Goal: Check status: Check status

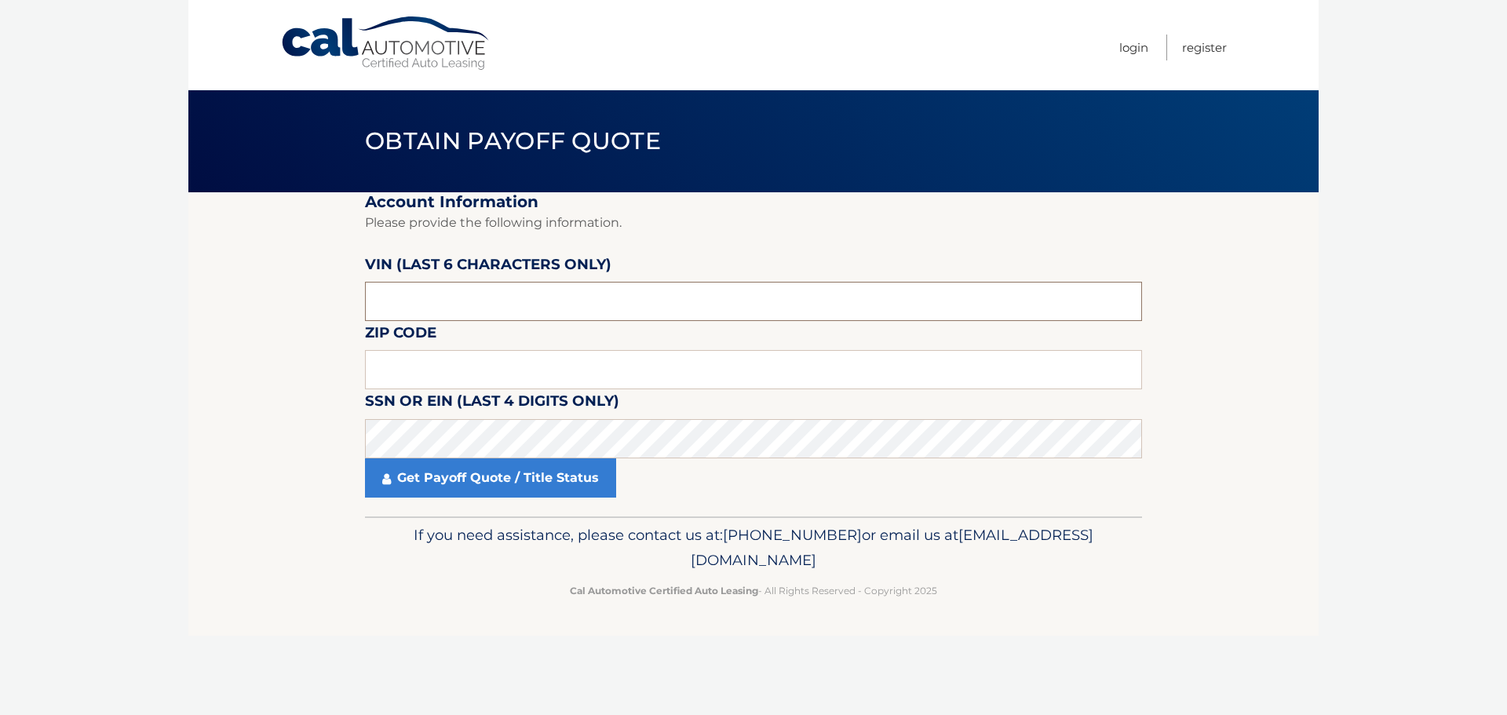
click at [483, 316] on input "text" at bounding box center [753, 301] width 777 height 39
paste input "235306"
type input "235306"
type input "16511"
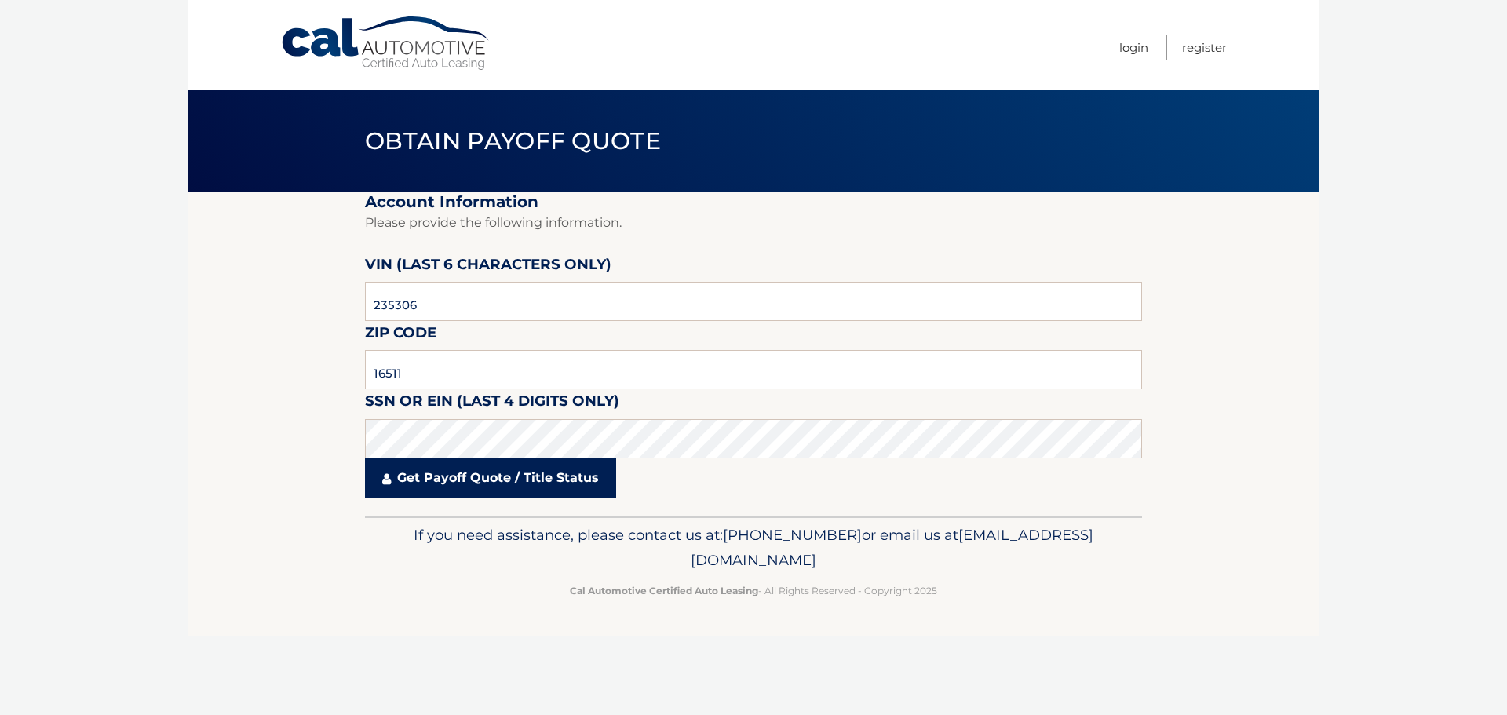
click at [487, 469] on link "Get Payoff Quote / Title Status" at bounding box center [490, 477] width 251 height 39
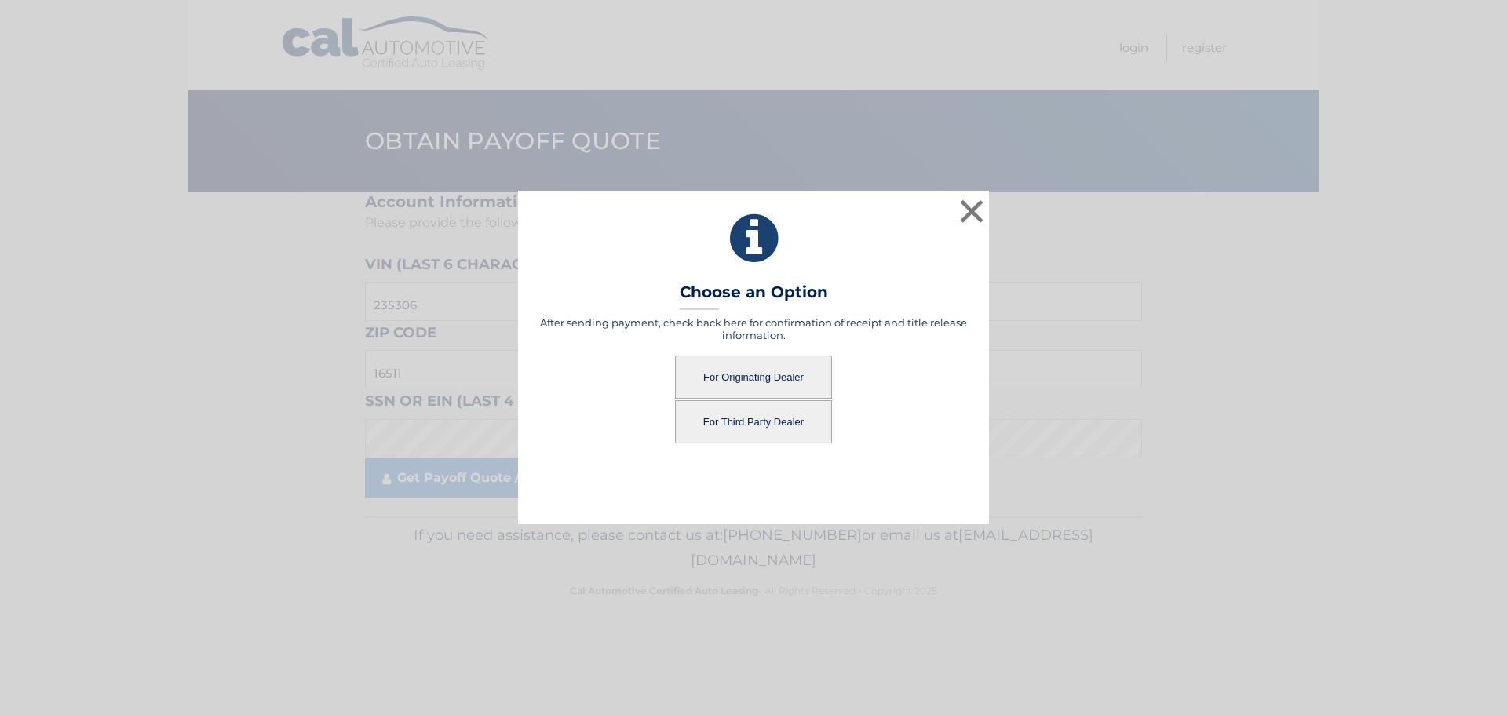
click at [778, 363] on button "For Originating Dealer" at bounding box center [753, 376] width 157 height 43
click at [767, 372] on button "For Originating Dealer" at bounding box center [753, 376] width 157 height 43
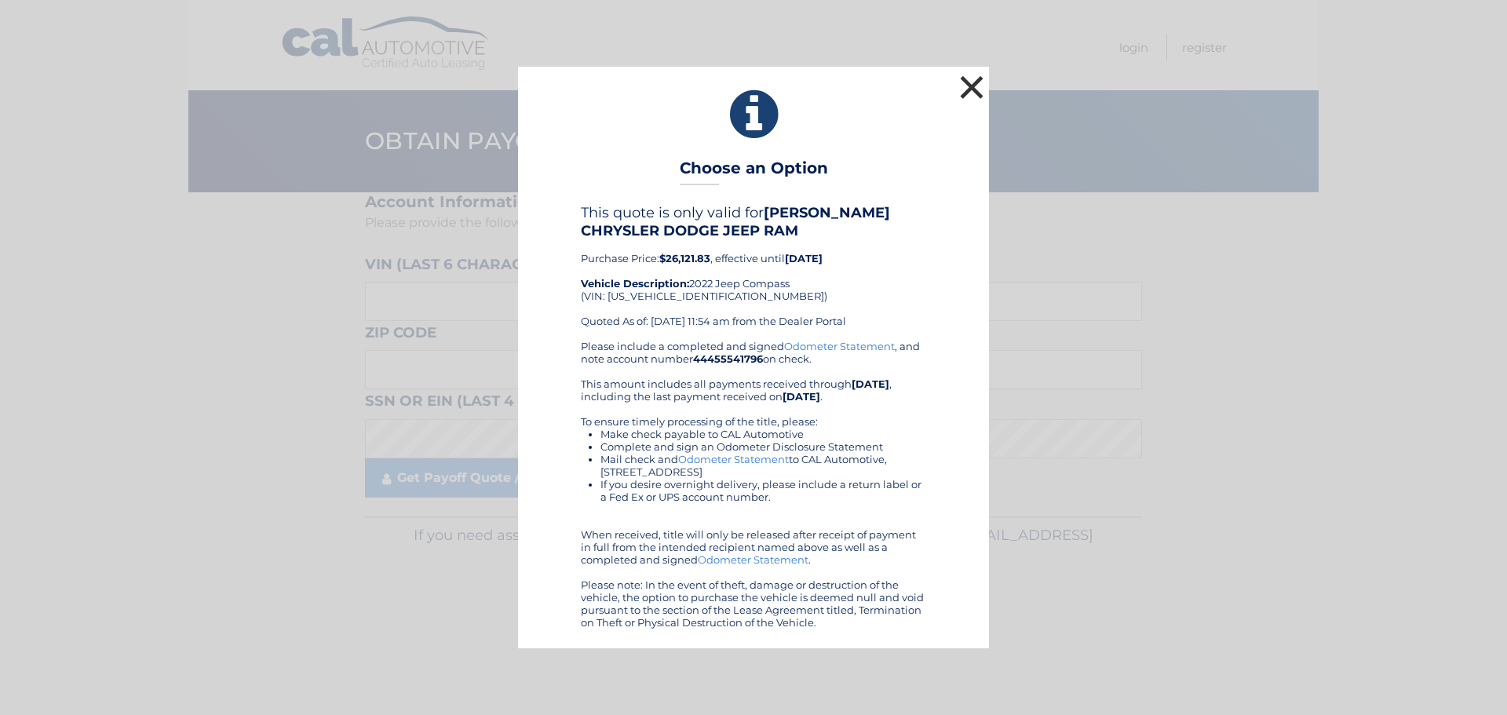
click at [984, 74] on button "×" at bounding box center [971, 86] width 31 height 31
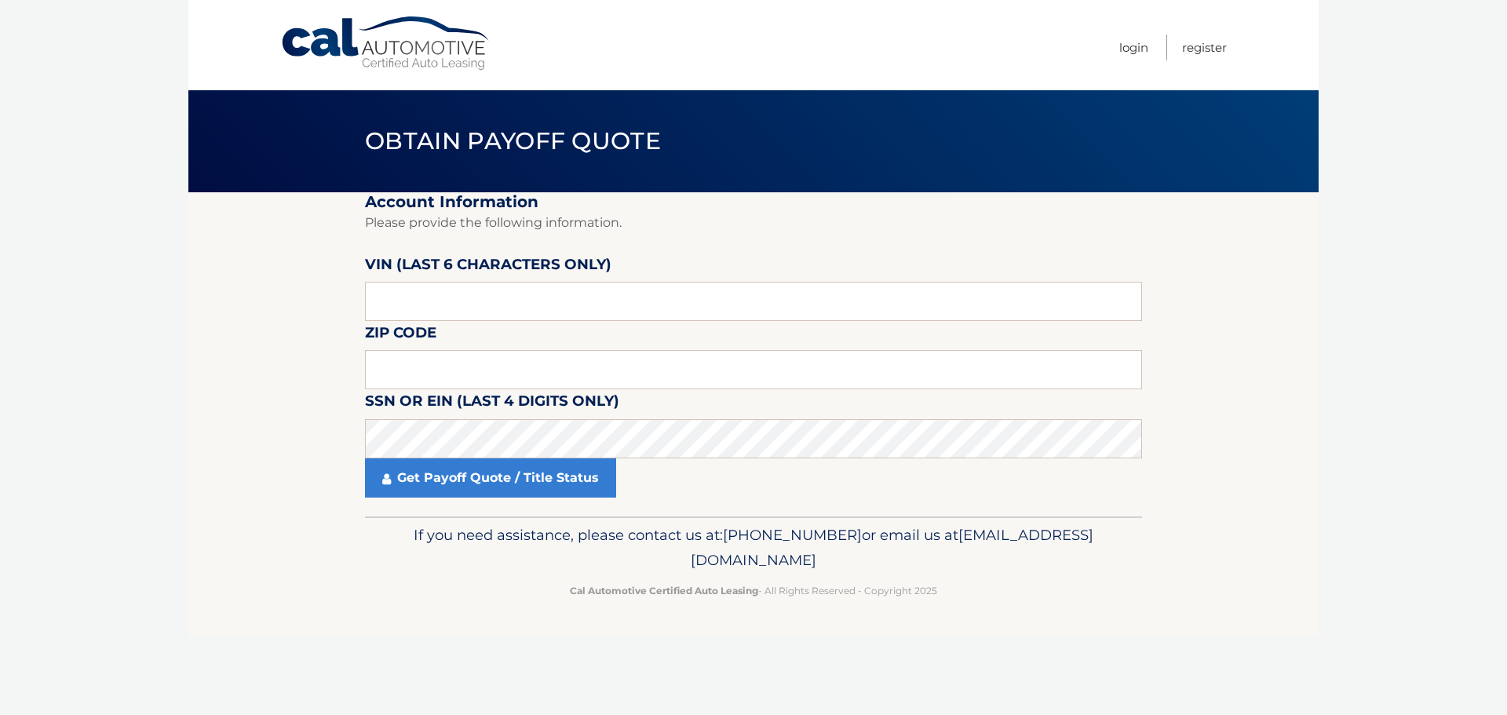
click at [392, 53] on link "Cal Automotive" at bounding box center [386, 44] width 212 height 56
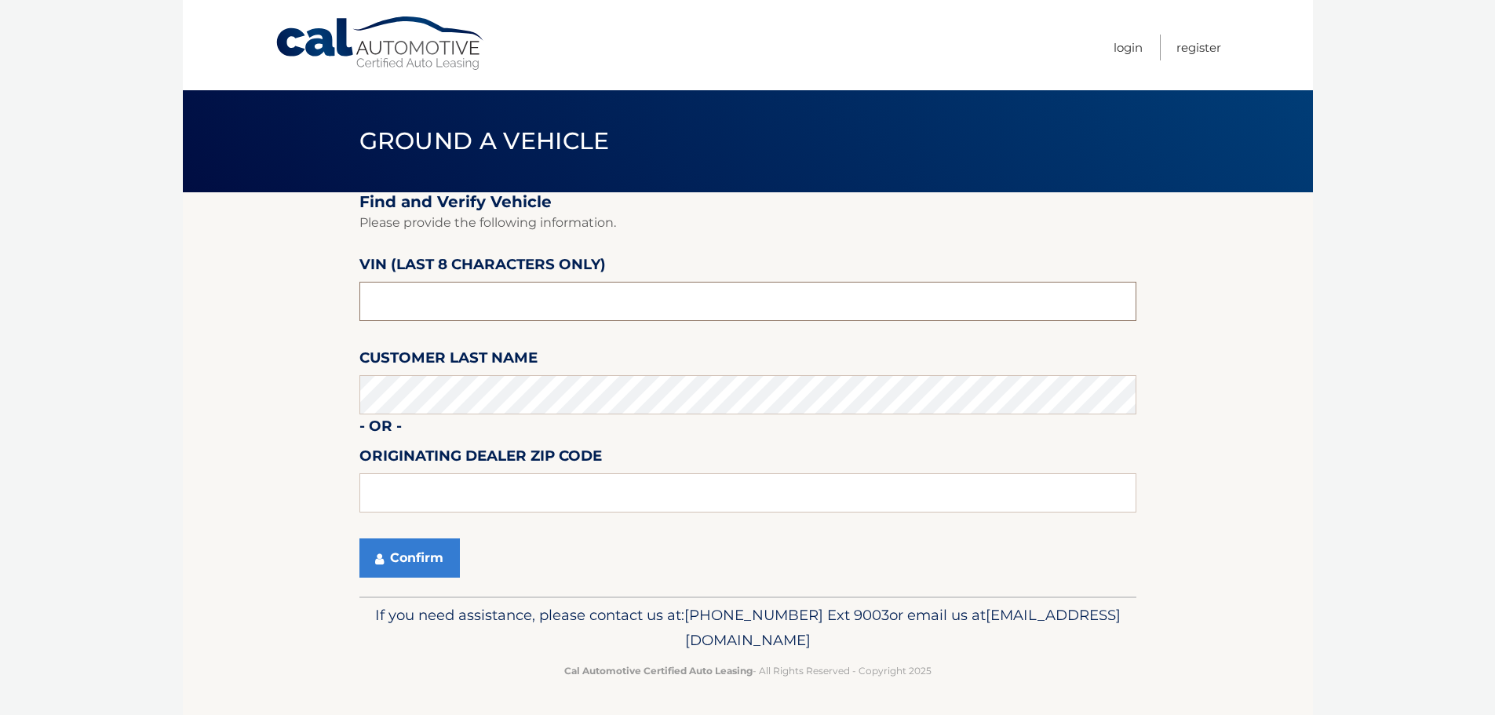
click at [445, 288] on input "text" at bounding box center [747, 301] width 777 height 39
paste input "NT235306"
type input "NT235306"
click at [359, 538] on button "Confirm" at bounding box center [409, 557] width 100 height 39
click at [396, 554] on button "Confirm" at bounding box center [409, 557] width 100 height 39
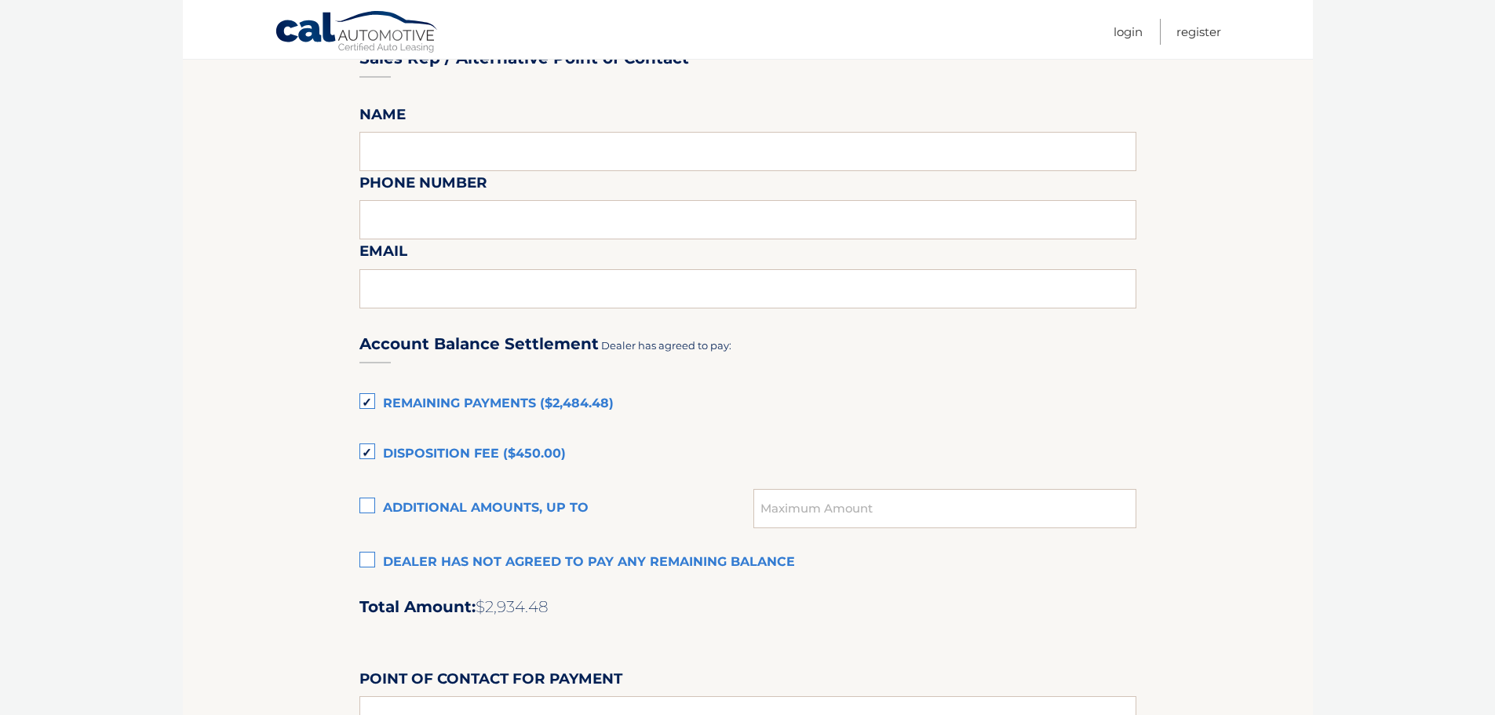
scroll to position [942, 0]
